Goal: Information Seeking & Learning: Learn about a topic

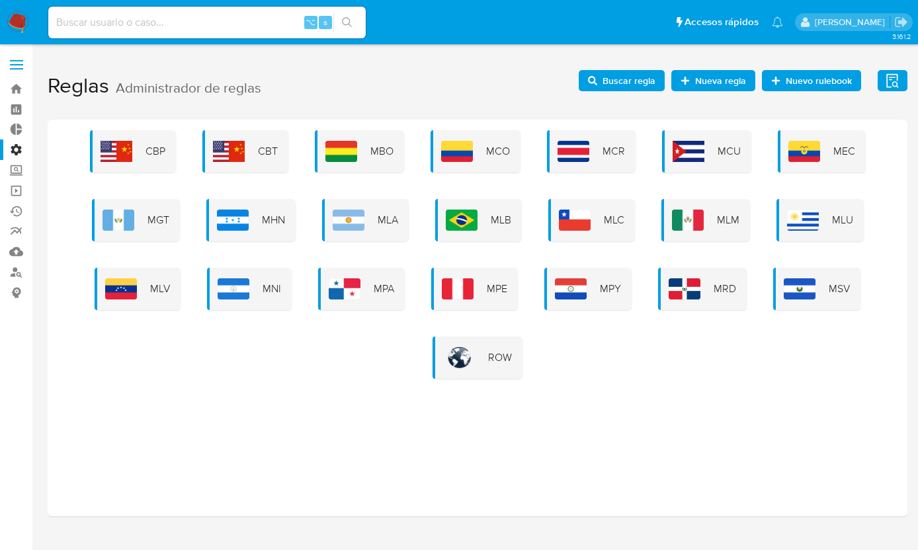
click at [243, 27] on input at bounding box center [206, 22] width 317 height 17
type input "ragnarokian"
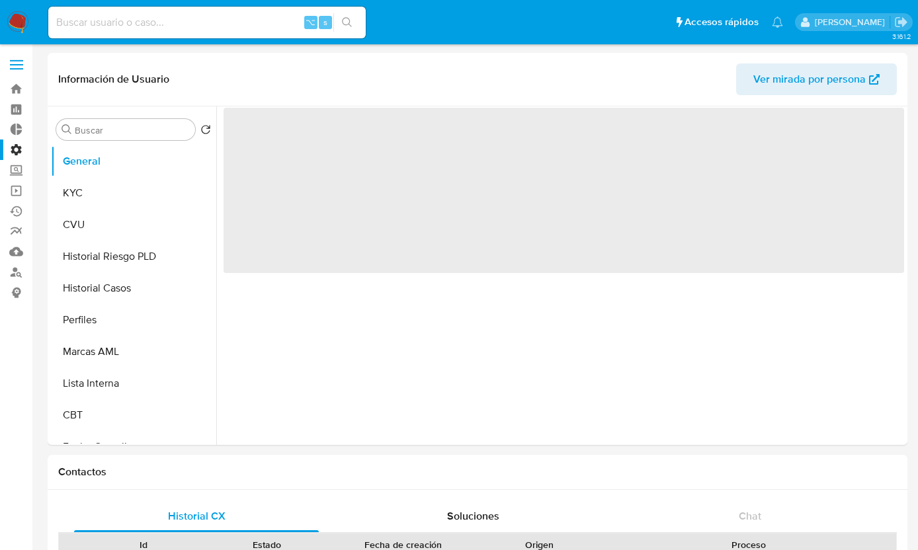
select select "10"
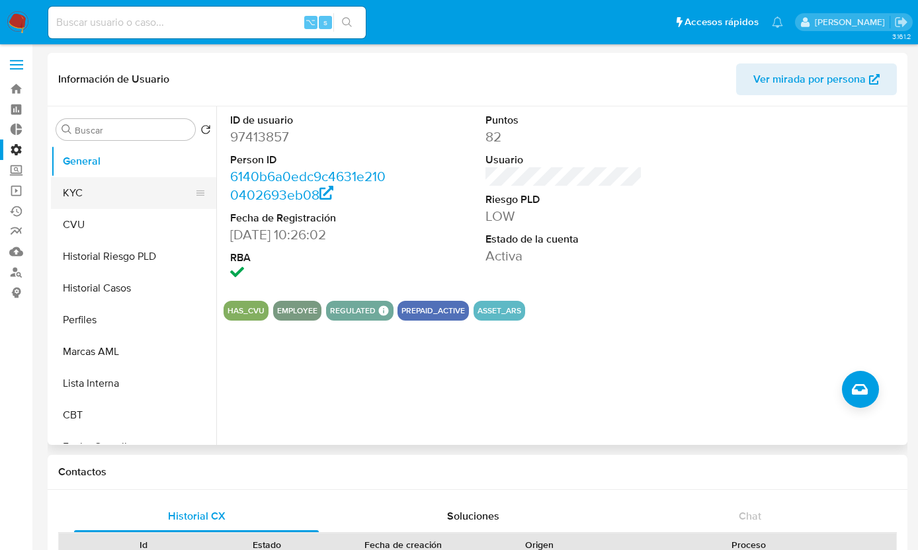
click at [125, 200] on button "KYC" at bounding box center [128, 193] width 155 height 32
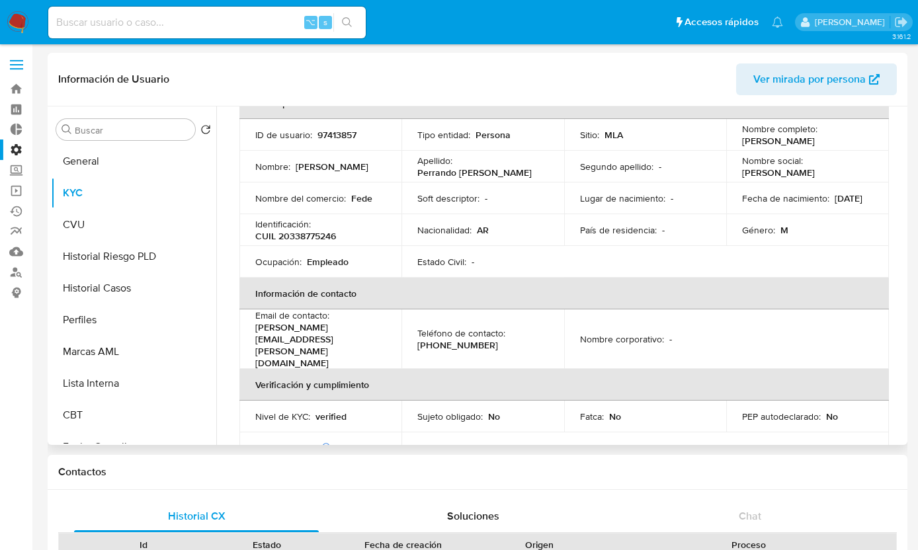
scroll to position [92, 0]
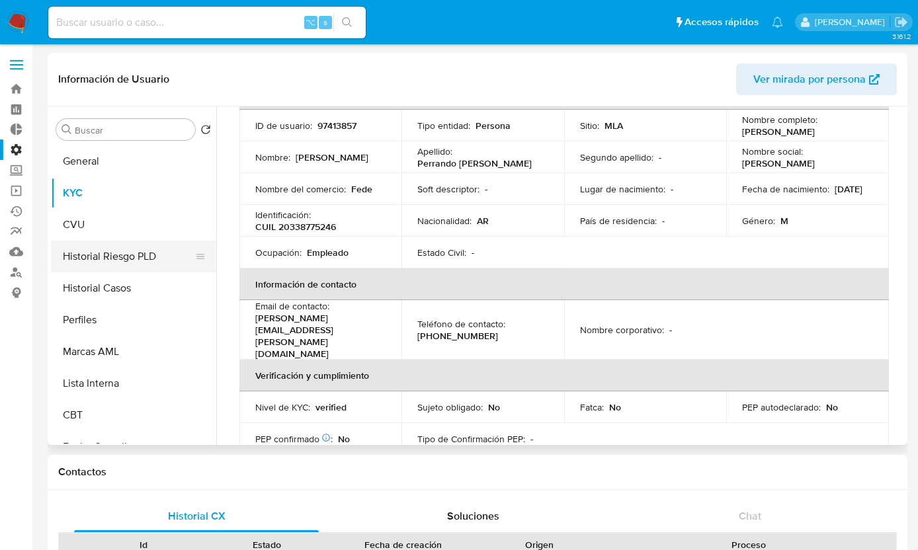
click at [139, 261] on button "Historial Riesgo PLD" at bounding box center [128, 257] width 155 height 32
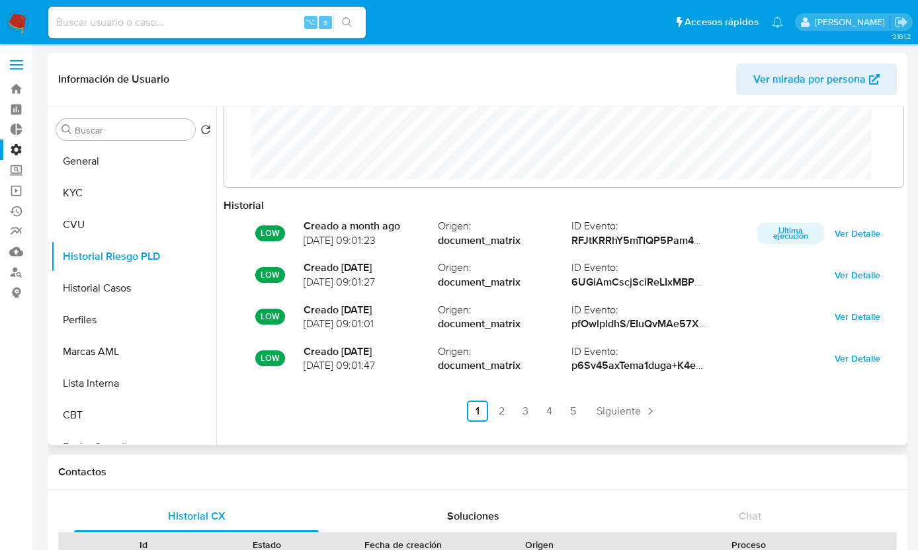
scroll to position [70, 0]
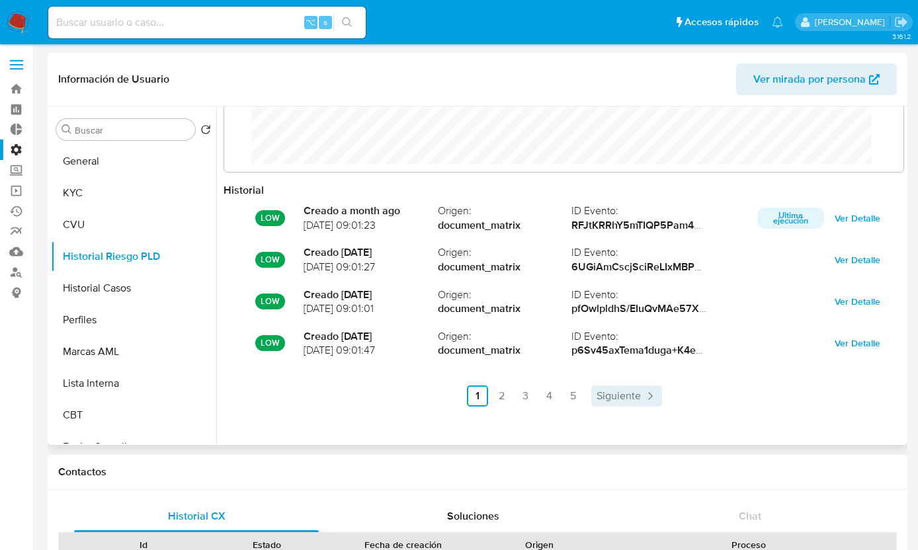
click at [627, 394] on span "Siguiente" at bounding box center [618, 396] width 44 height 11
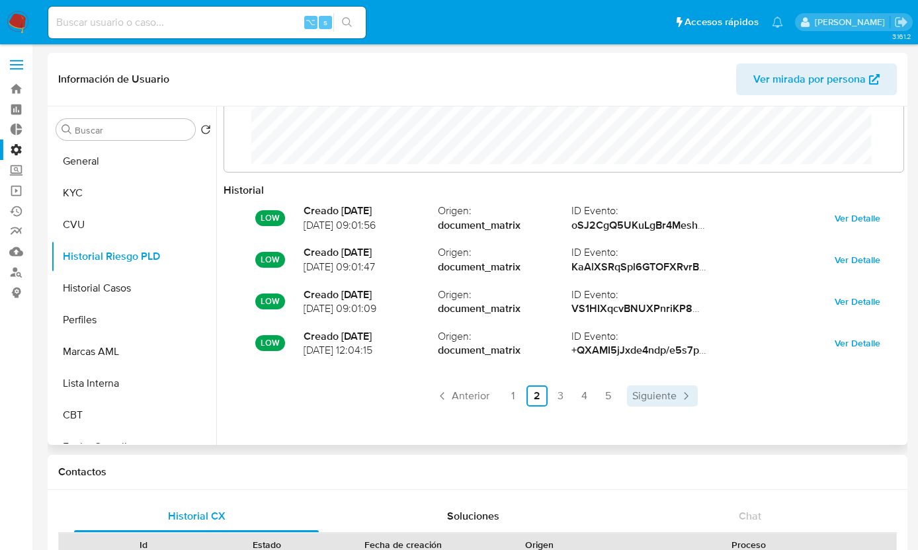
click at [645, 397] on span "Siguiente" at bounding box center [654, 396] width 44 height 11
click at [549, 395] on link "1" at bounding box center [551, 396] width 21 height 21
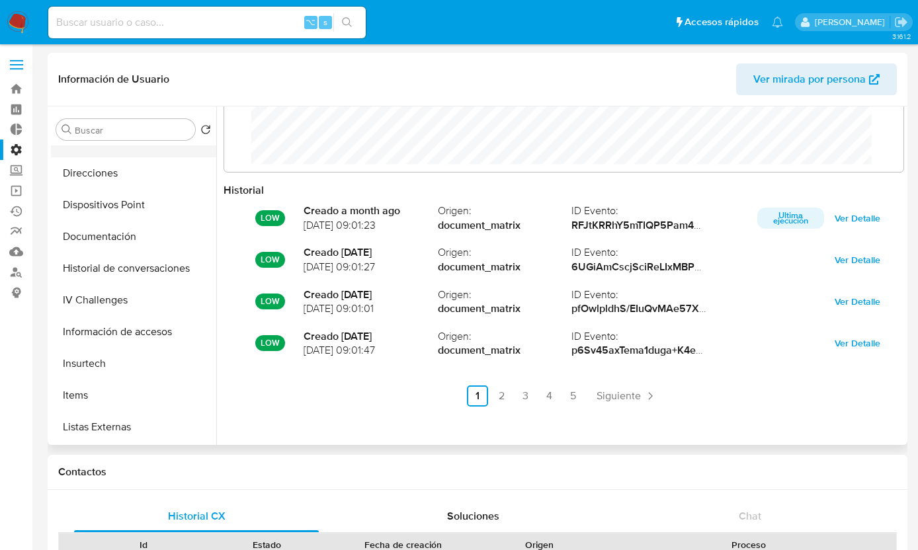
scroll to position [533, 0]
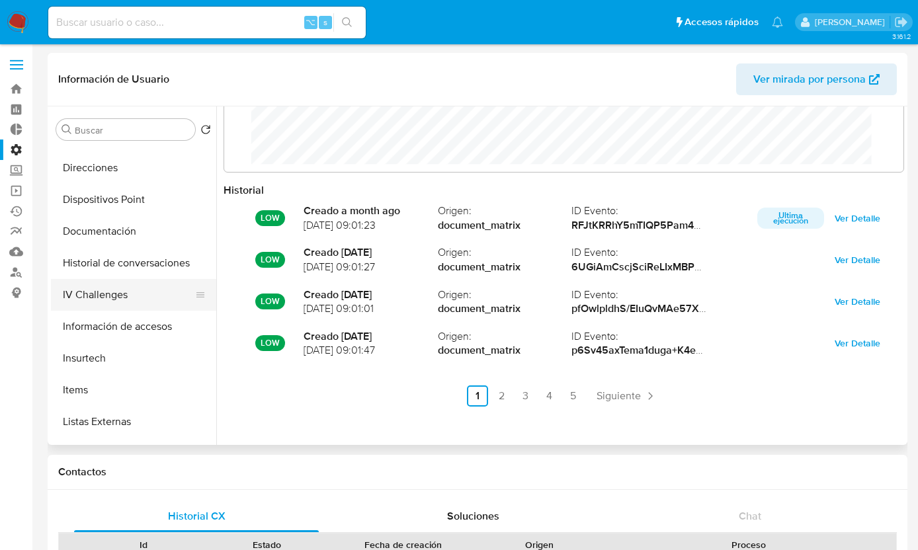
click at [120, 296] on button "IV Challenges" at bounding box center [128, 295] width 155 height 32
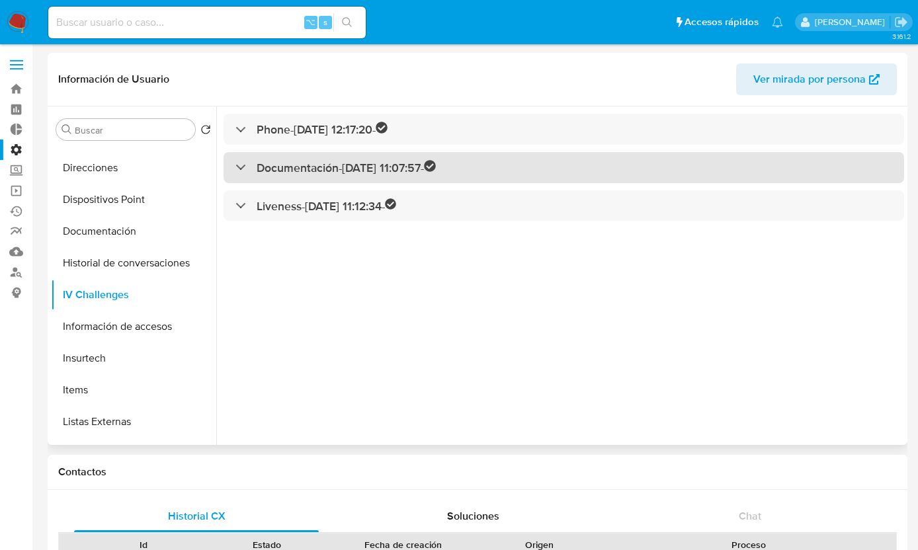
click at [235, 167] on div at bounding box center [235, 167] width 0 height 0
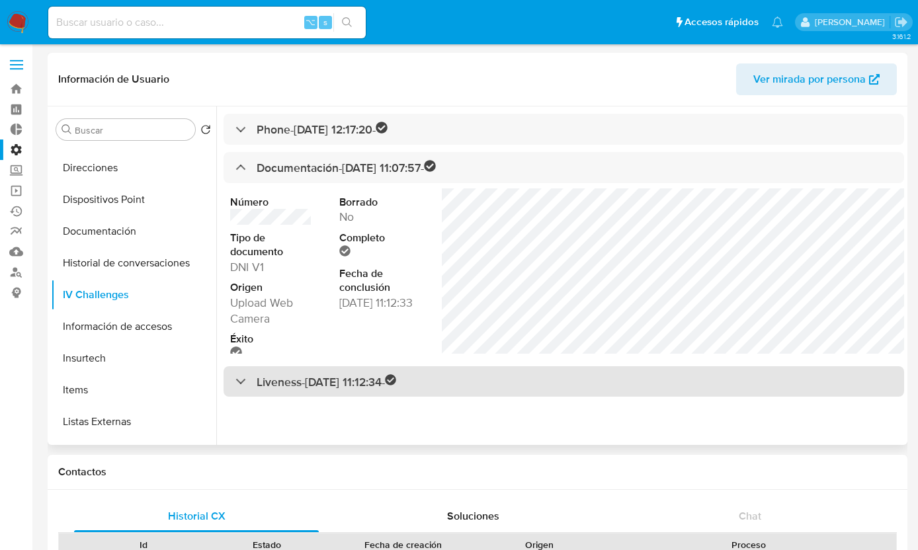
click at [235, 381] on div at bounding box center [235, 381] width 0 height 0
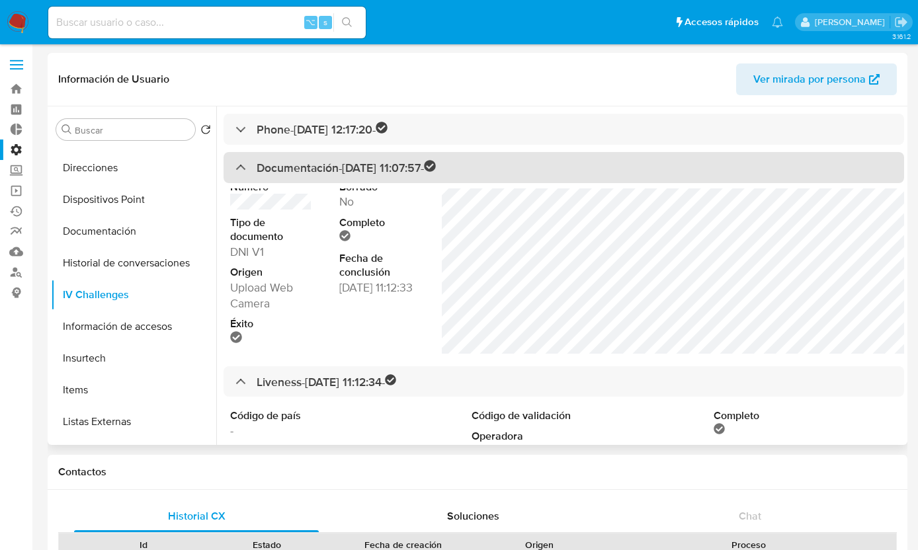
click at [241, 167] on div "Documentación - 11/04/2023 11:07:57 -" at bounding box center [335, 167] width 200 height 15
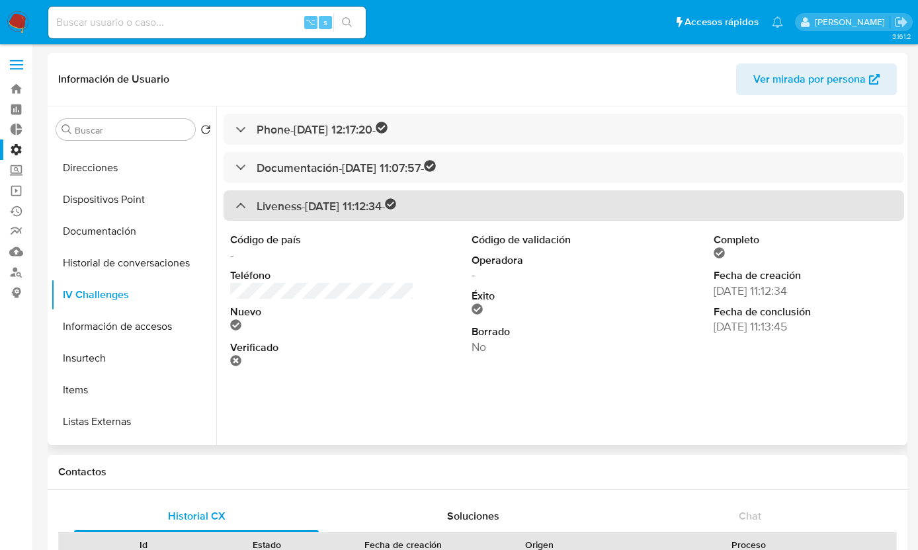
click at [243, 202] on div "Liveness - 11/04/2023 11:12:34 -" at bounding box center [315, 205] width 161 height 15
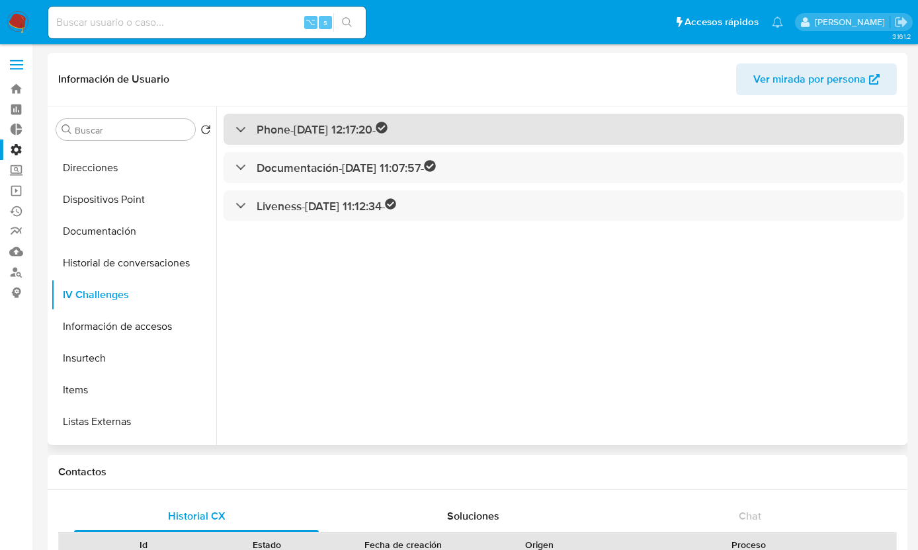
click at [241, 127] on div "Phone - 23/06/2017 12:17:20 -" at bounding box center [311, 129] width 152 height 15
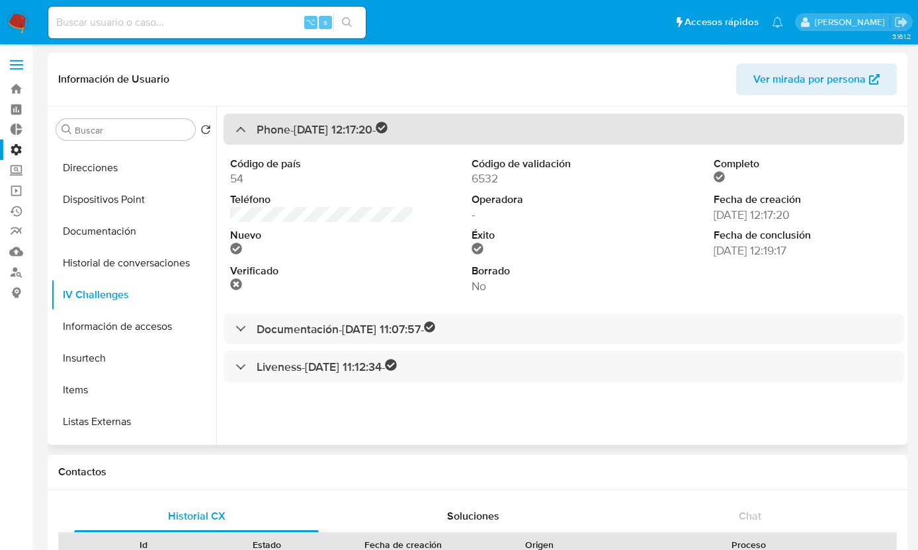
click at [235, 129] on div at bounding box center [235, 129] width 0 height 0
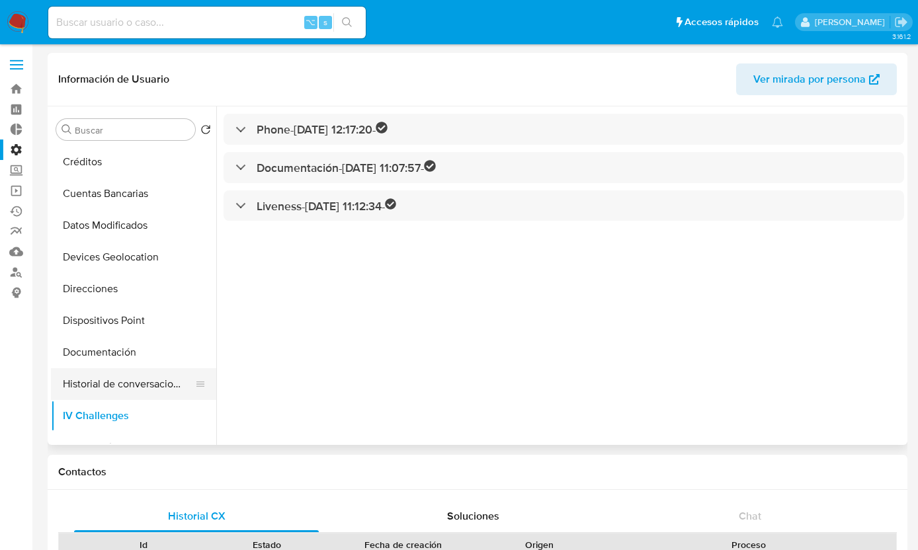
scroll to position [444, 0]
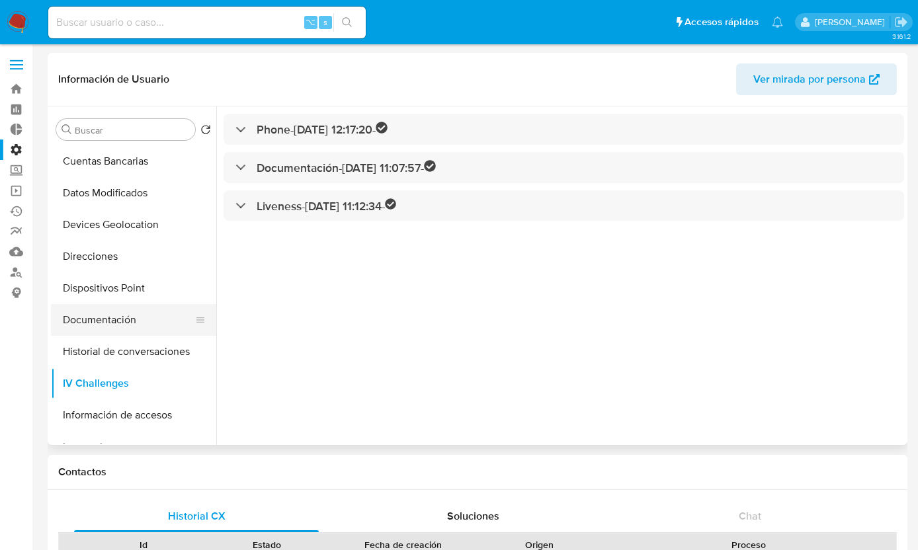
click at [128, 320] on button "Documentación" at bounding box center [128, 320] width 155 height 32
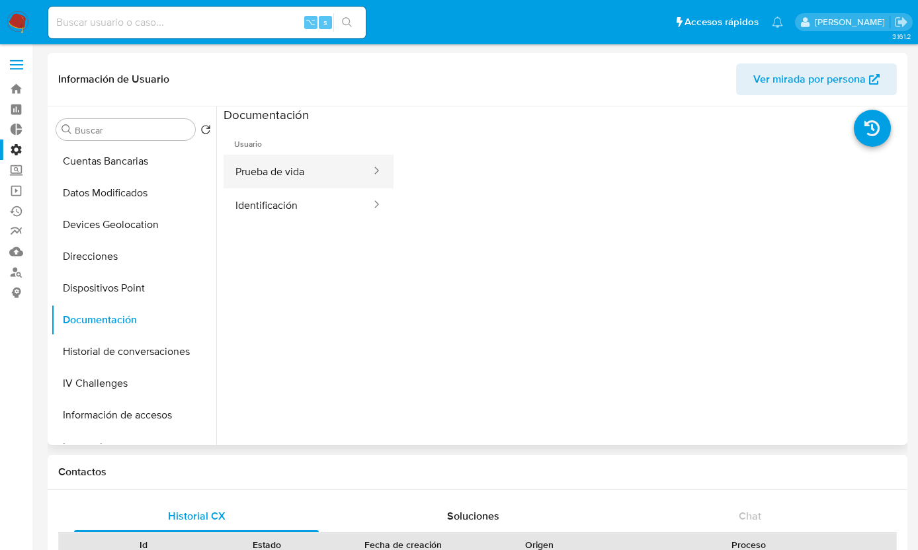
click at [373, 167] on icon at bounding box center [376, 170] width 13 height 13
click at [372, 173] on icon at bounding box center [376, 170] width 13 height 13
click at [352, 168] on button "Prueba de vida" at bounding box center [298, 172] width 149 height 34
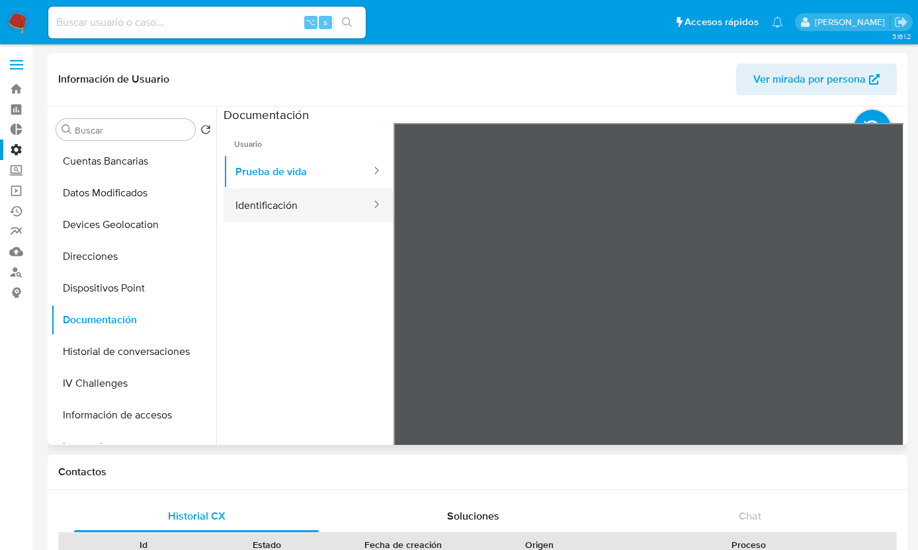
click at [323, 201] on button "Identificación" at bounding box center [298, 205] width 149 height 34
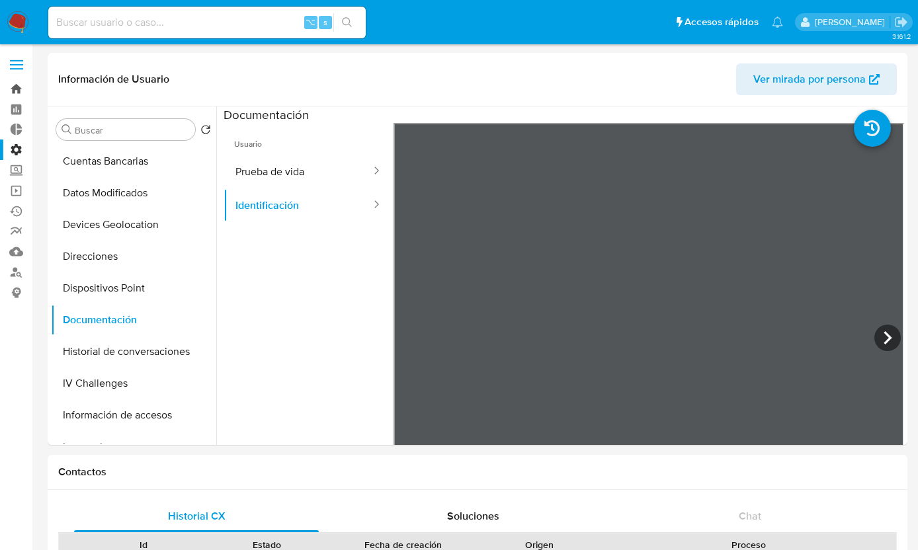
click at [19, 95] on link "Bandeja" at bounding box center [78, 89] width 157 height 20
